Goal: Transaction & Acquisition: Obtain resource

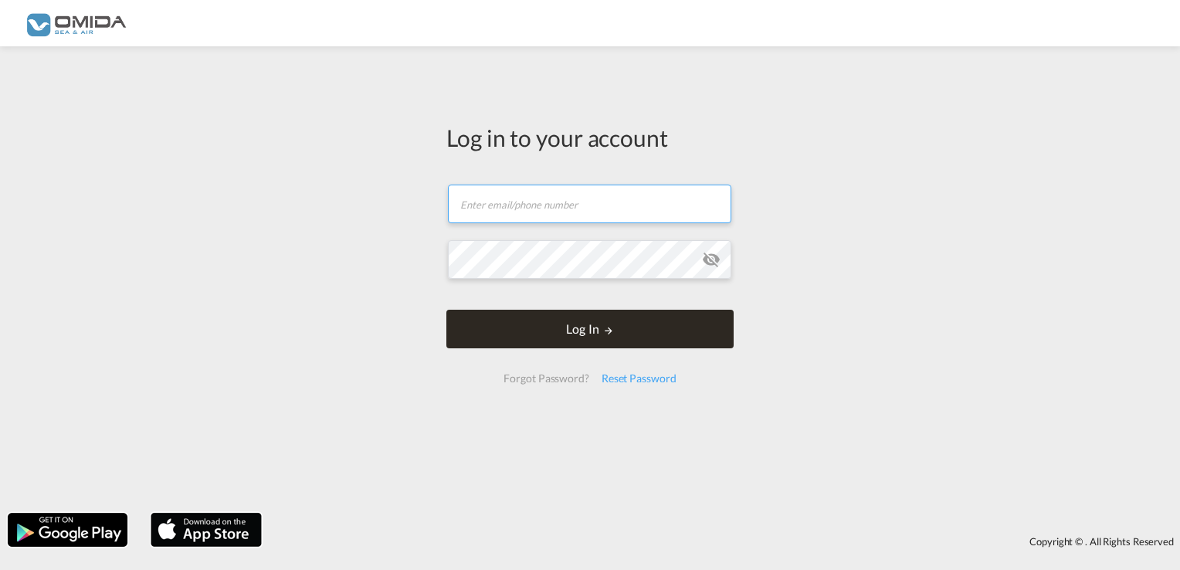
type input "k.sychowski@seaandair.pl"
click at [587, 329] on button "Log In" at bounding box center [589, 329] width 287 height 39
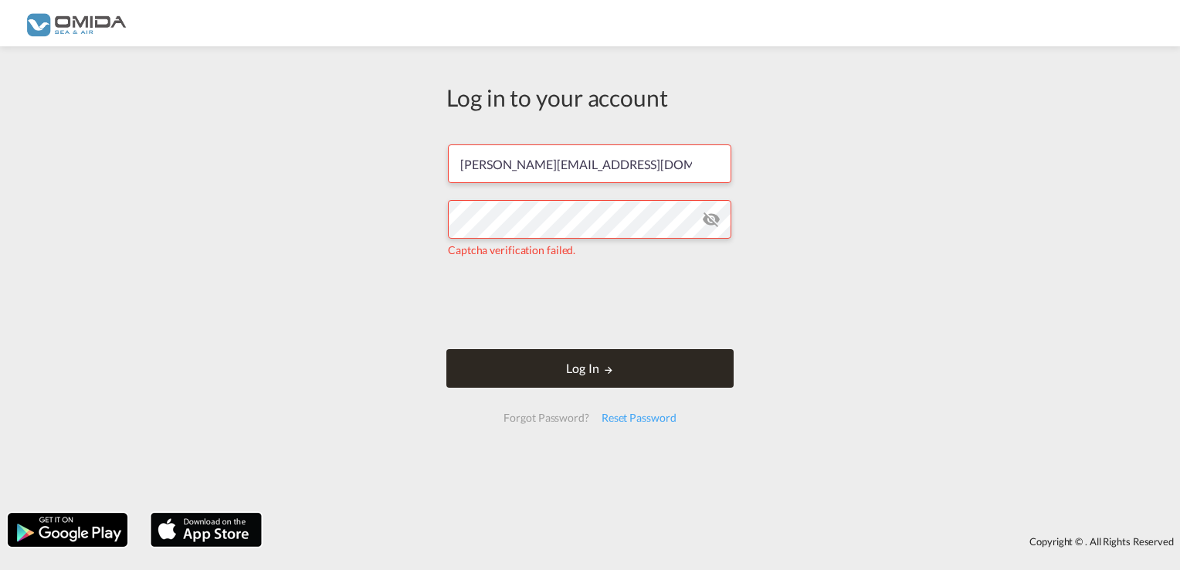
click at [603, 371] on md-icon "LOGIN" at bounding box center [608, 369] width 11 height 11
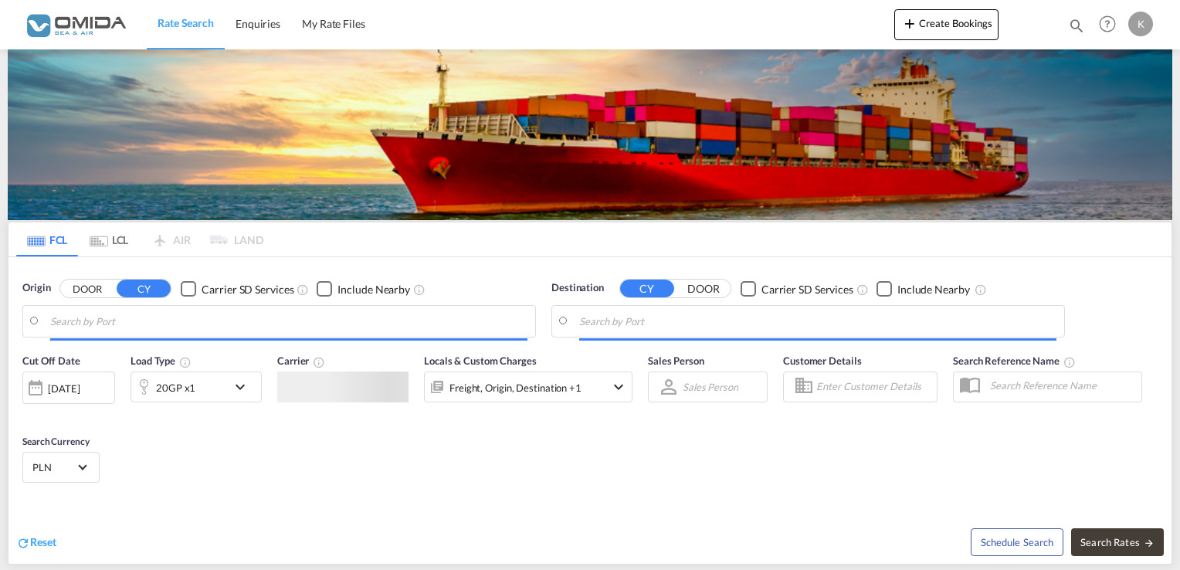
type input "Gdansk, PLGDN"
type input "Alexandria (El Iskandariya), EGALY"
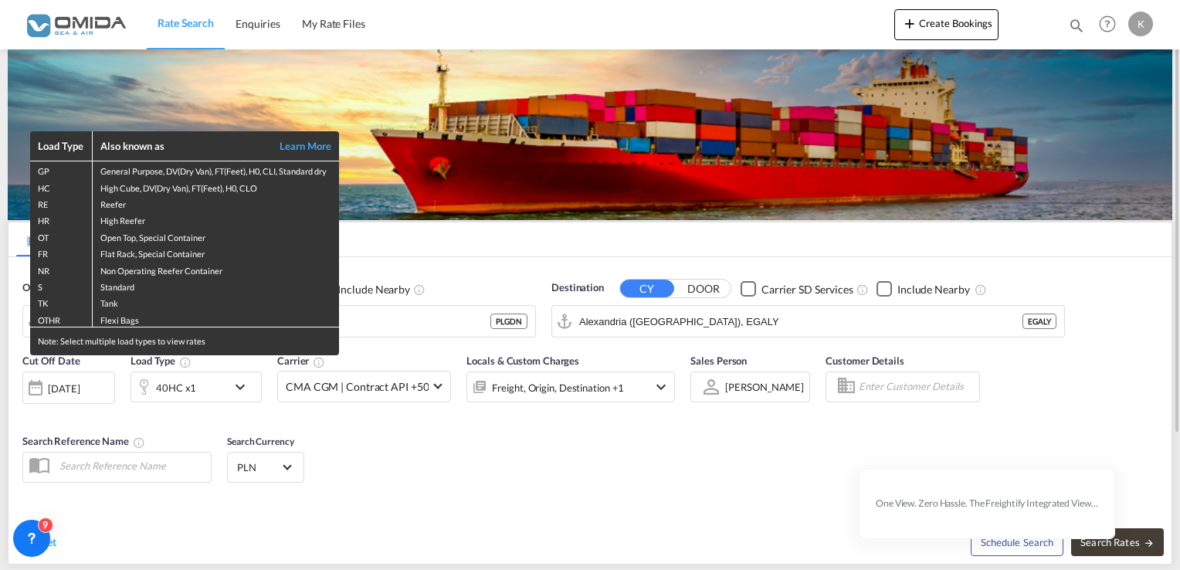
click at [788, 471] on div "Load Type Also known as Learn More GP General Purpose, DV(Dry Van), FT(Feet), H…" at bounding box center [590, 285] width 1180 height 570
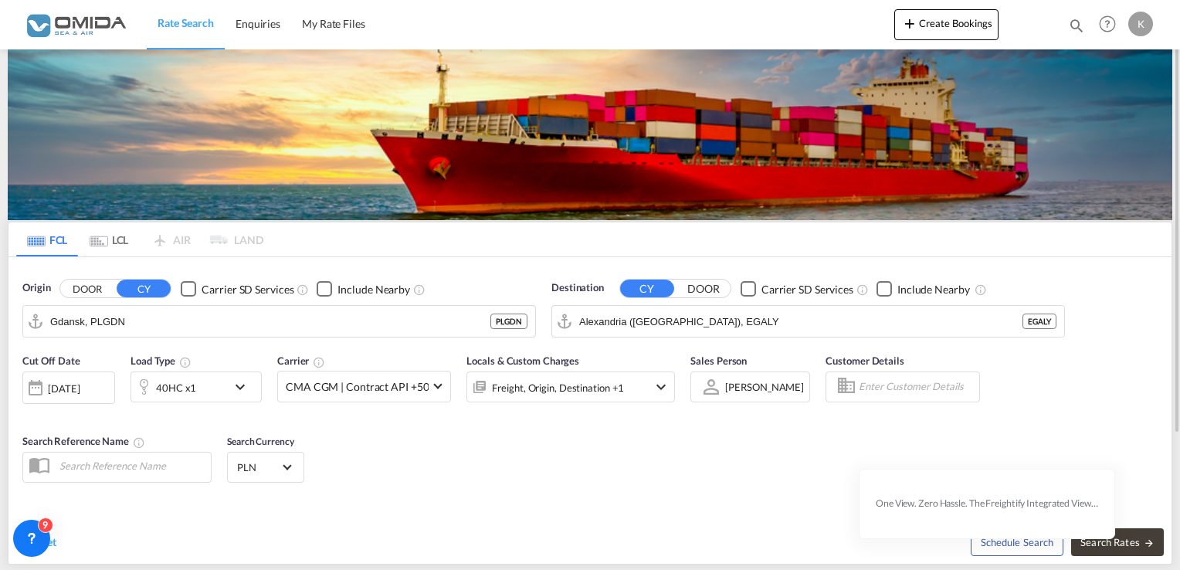
click at [80, 389] on div "06 Oct 2025" at bounding box center [64, 388] width 32 height 14
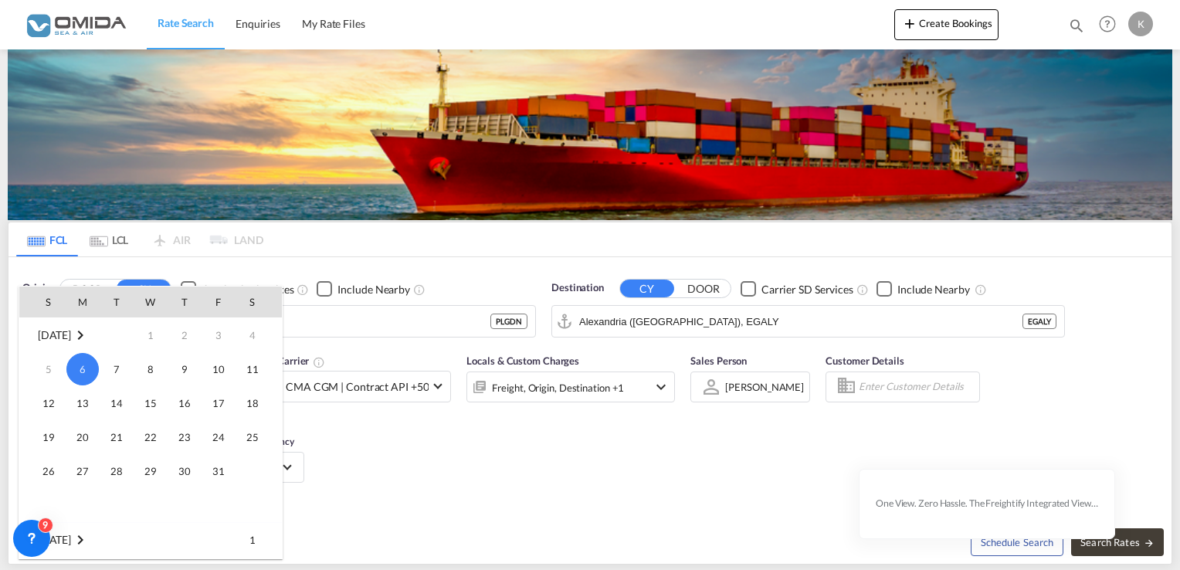
click at [86, 372] on span "6" at bounding box center [82, 369] width 32 height 32
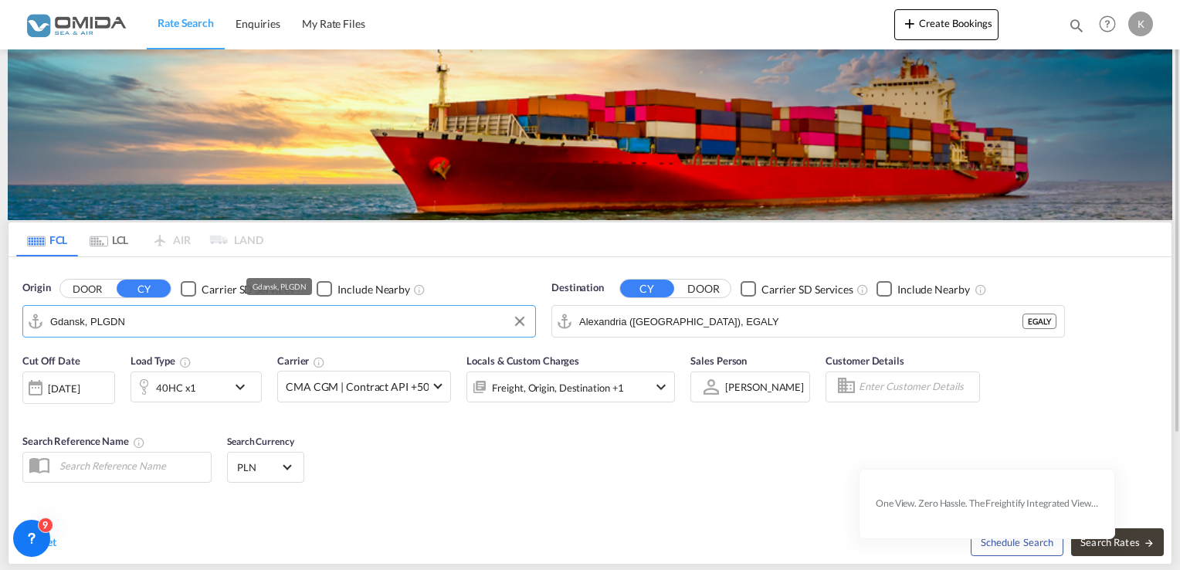
click at [133, 326] on input "Gdansk, PLGDN" at bounding box center [288, 321] width 477 height 23
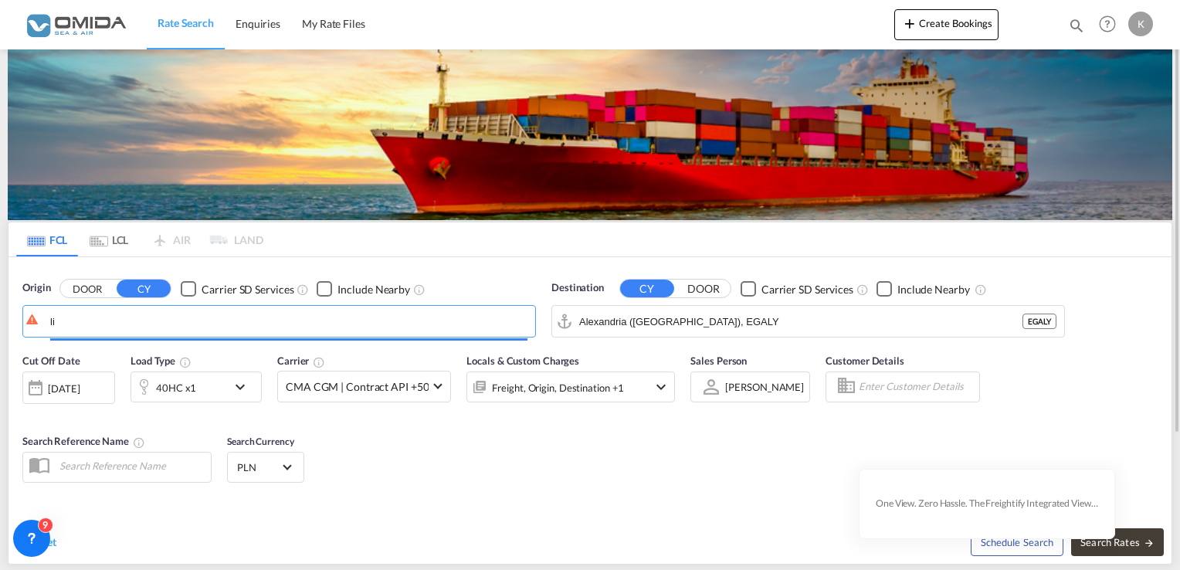
type input "l"
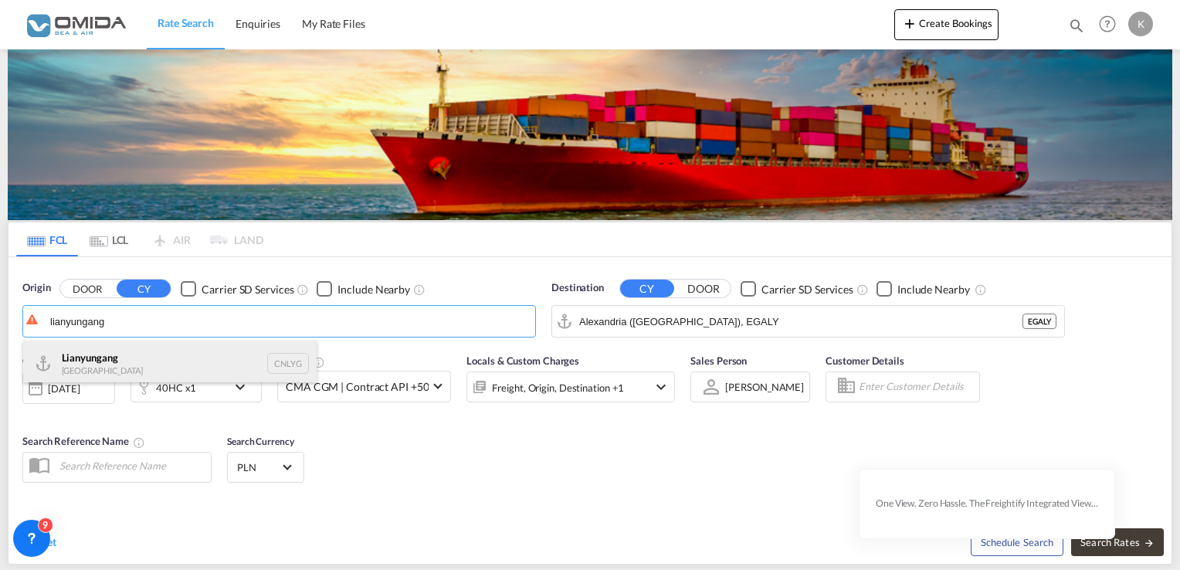
click at [130, 357] on div "Lianyungang China CNLYG" at bounding box center [169, 363] width 293 height 46
type input "Lianyungang, CNLYG"
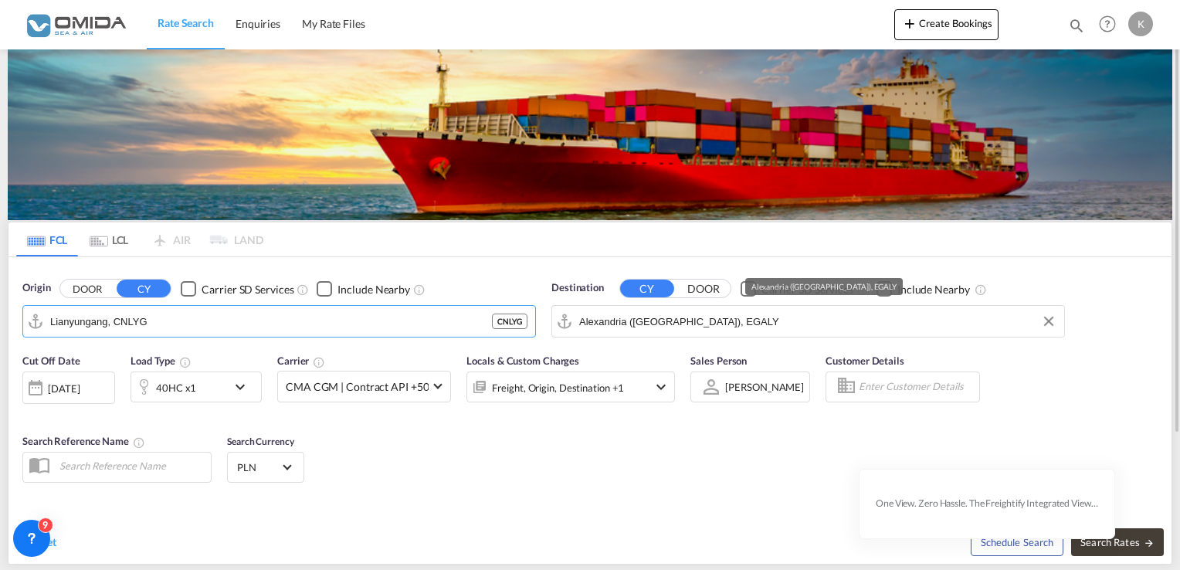
click at [661, 320] on input "Alexandria (El Iskandariya), EGALY" at bounding box center [817, 321] width 477 height 23
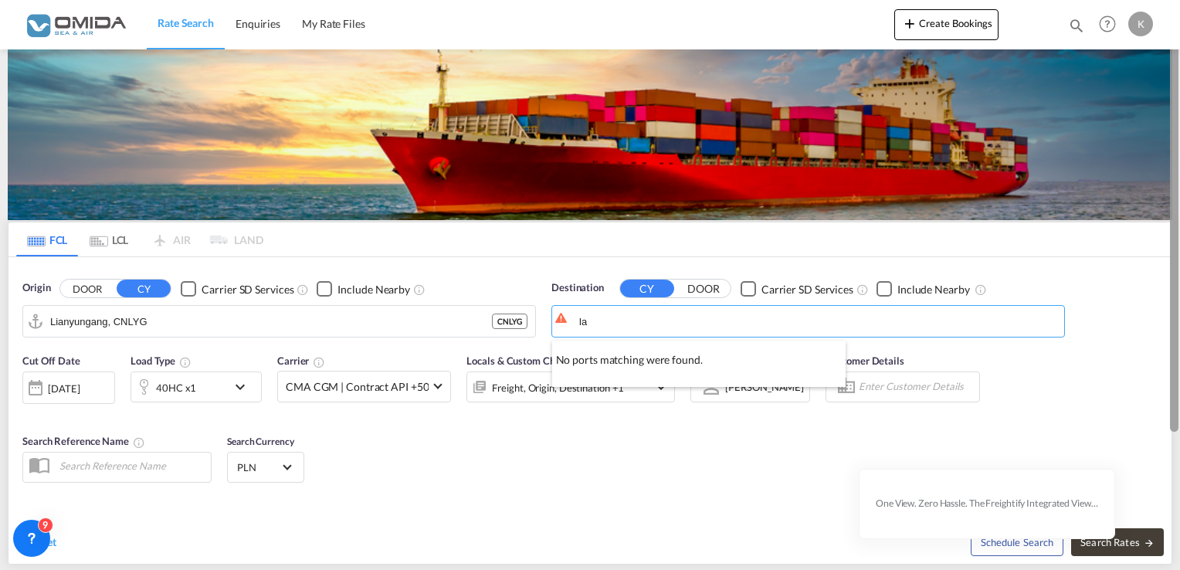
type input "l"
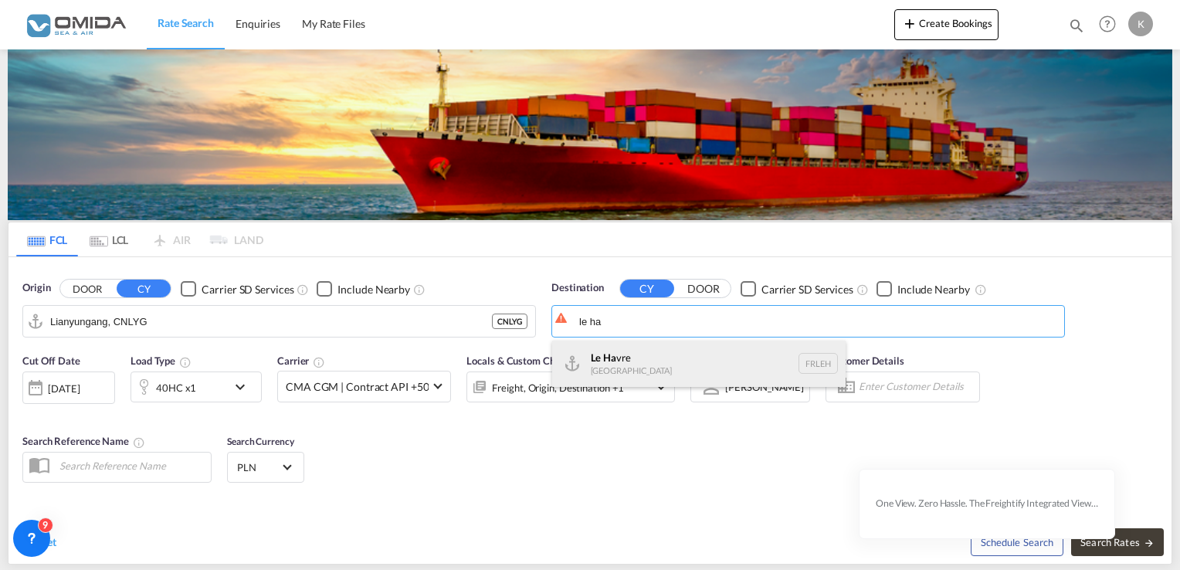
click at [608, 370] on div "Le Ha vre France FRLEH" at bounding box center [698, 363] width 293 height 46
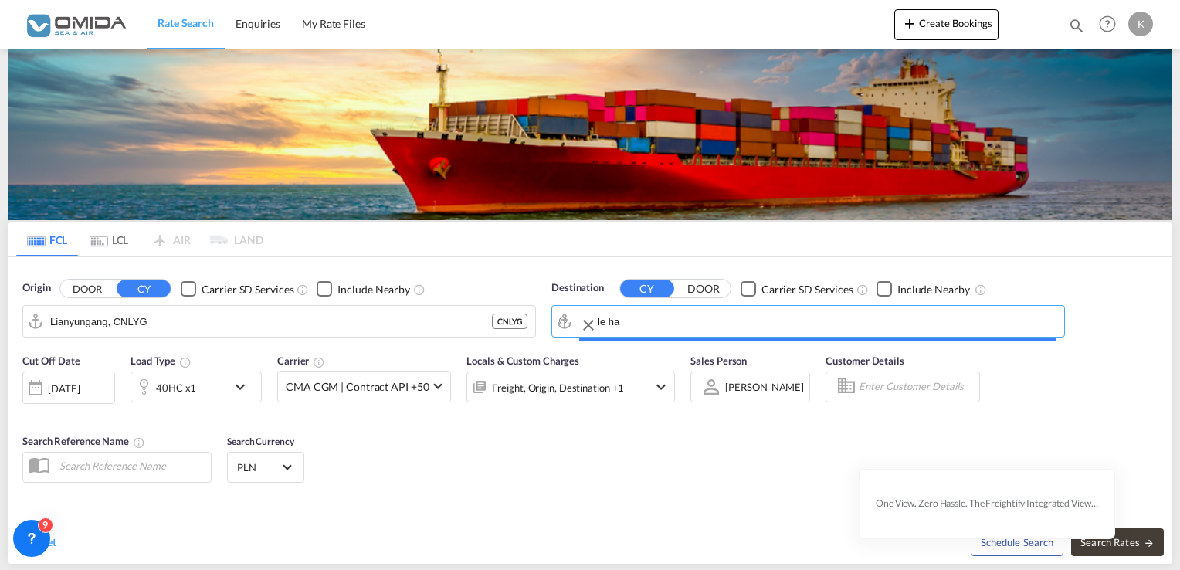
type input "Le Havre, FRLEH"
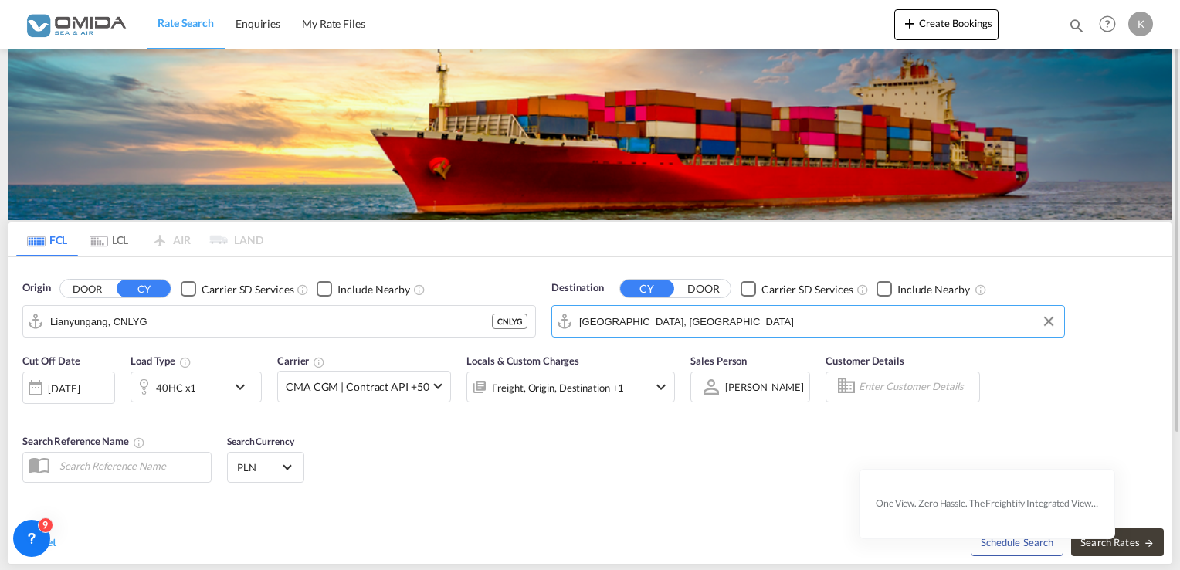
click at [213, 390] on div "40HC x1" at bounding box center [179, 386] width 96 height 31
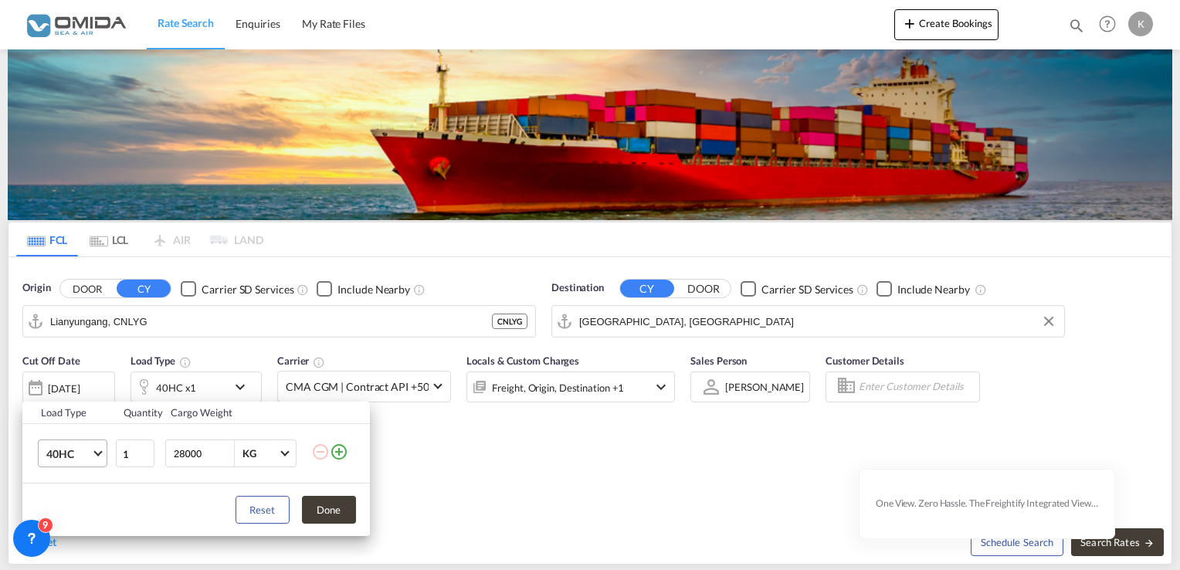
click at [85, 459] on span "40HC" at bounding box center [68, 453] width 45 height 15
click at [79, 388] on md-option "20GP" at bounding box center [85, 379] width 105 height 37
click at [340, 511] on button "Done" at bounding box center [329, 510] width 54 height 28
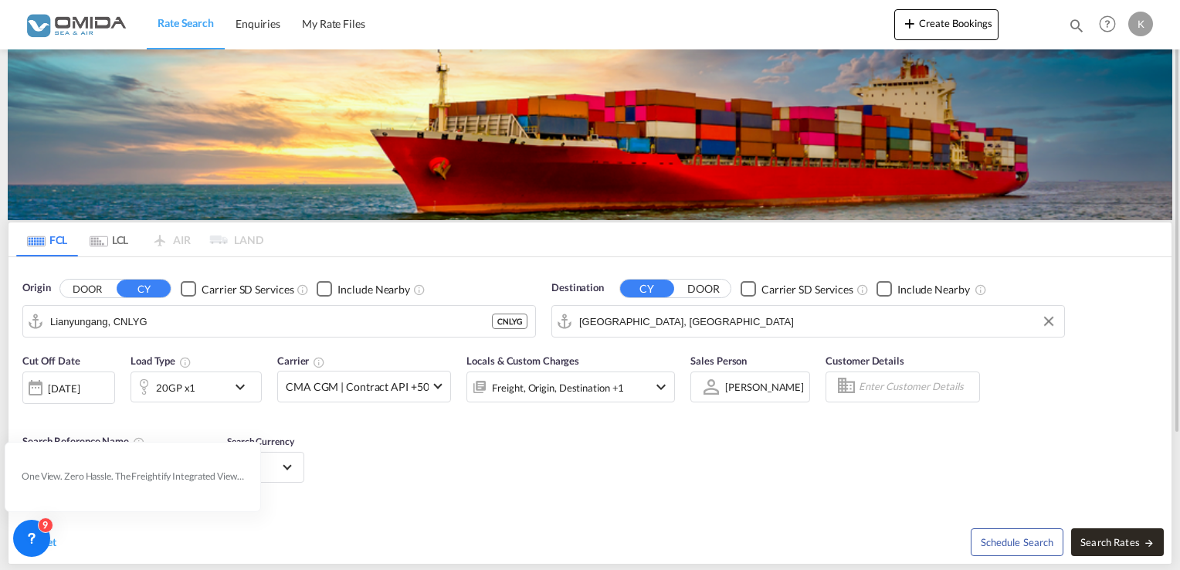
click at [1140, 539] on span "Search Rates" at bounding box center [1117, 542] width 74 height 12
type input "CNLYG to FRLEH / 6 Oct 2025"
